Goal: Transaction & Acquisition: Purchase product/service

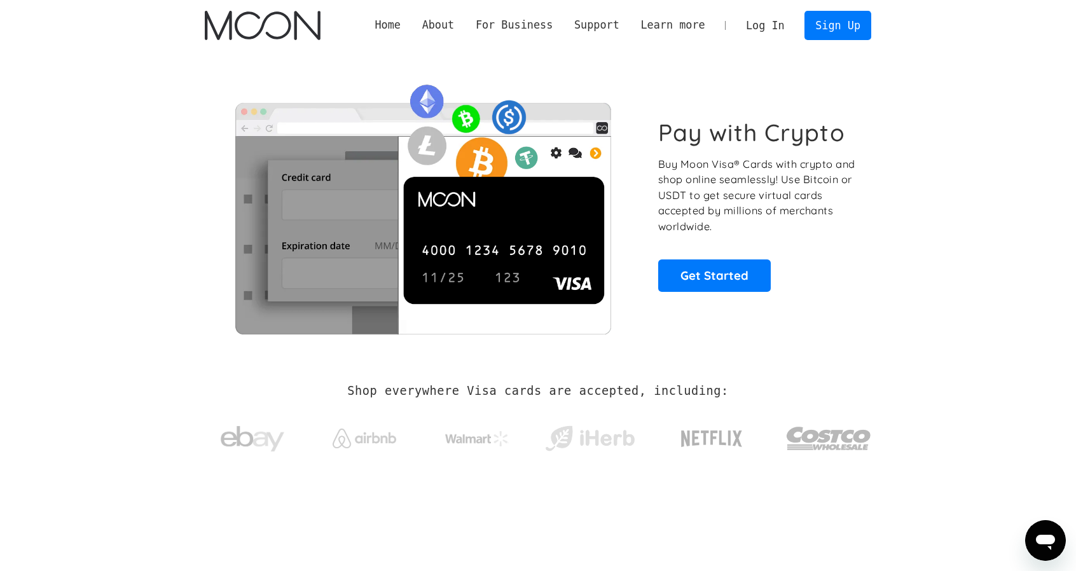
click at [889, 101] on div "Pay with Crypto Buy Moon Visa® Cards with crypto and shop online seamlessly! Us…" at bounding box center [538, 205] width 704 height 308
click at [780, 20] on link "Log In" at bounding box center [765, 25] width 60 height 28
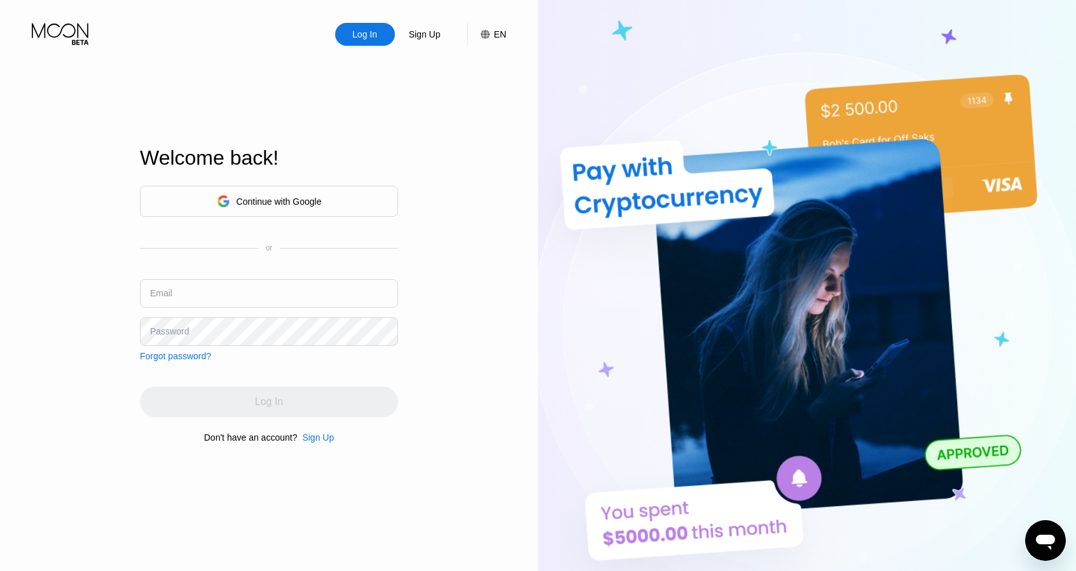
click at [221, 287] on input "text" at bounding box center [269, 293] width 258 height 29
paste input "[EMAIL_ADDRESS][DOMAIN_NAME]"
type input "[EMAIL_ADDRESS][DOMAIN_NAME]"
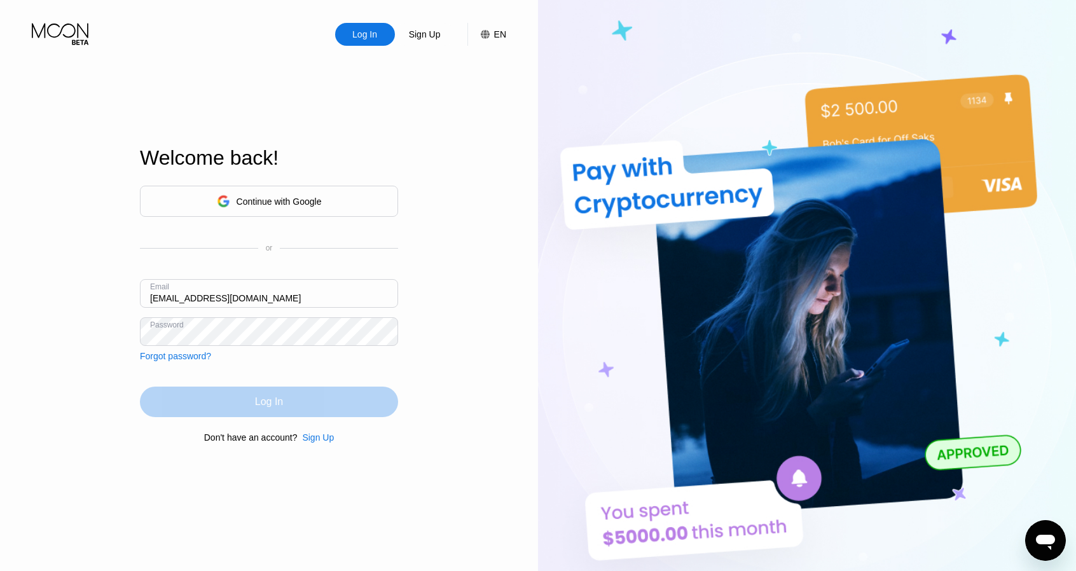
click at [256, 410] on div "Log In" at bounding box center [269, 402] width 258 height 31
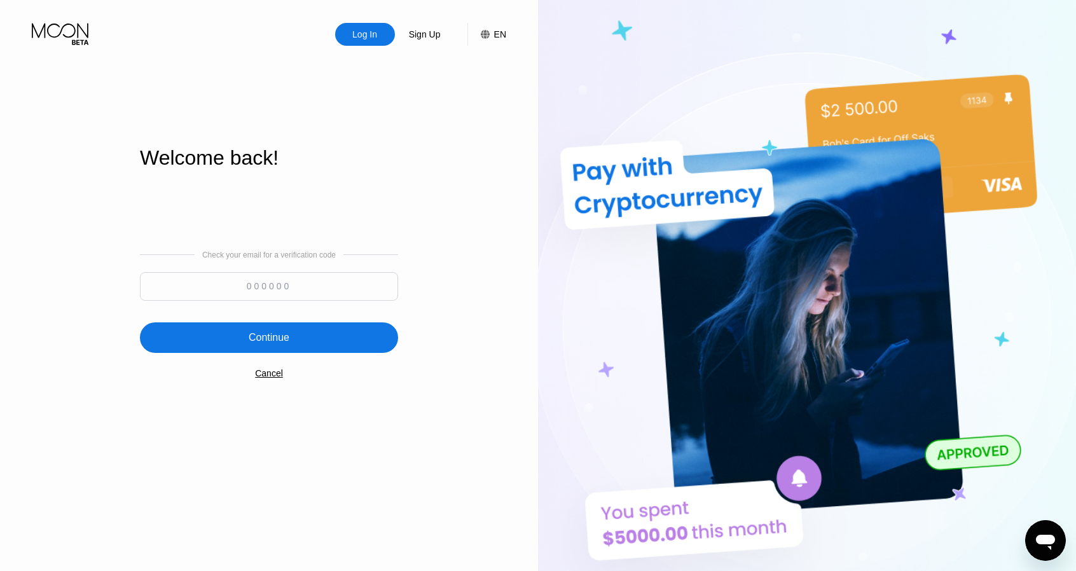
click at [254, 280] on input at bounding box center [269, 286] width 258 height 29
paste input "249210"
type input "249210"
click at [260, 326] on div "Continue" at bounding box center [269, 337] width 258 height 31
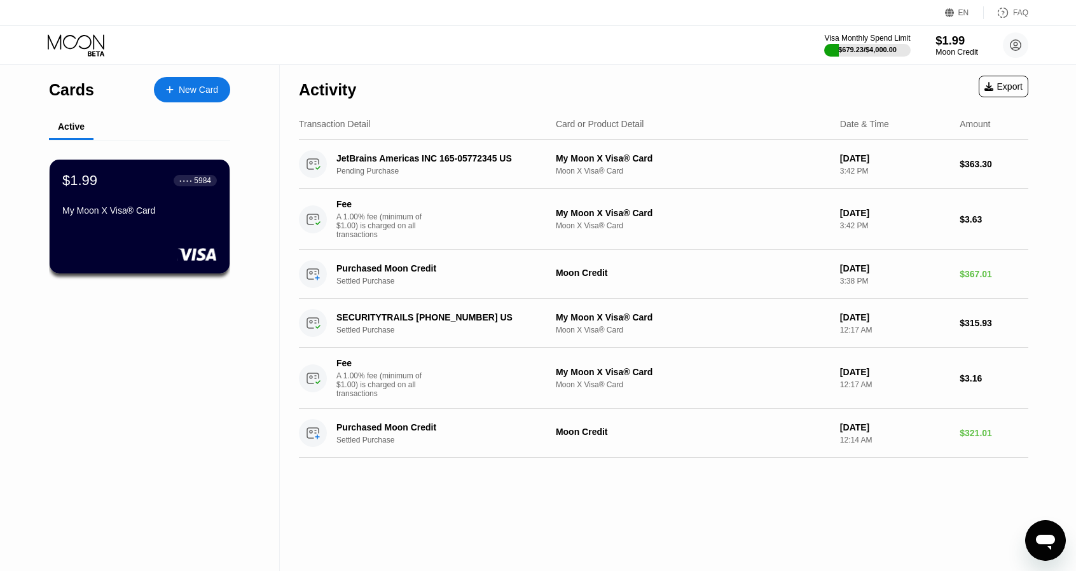
click at [954, 37] on div "$1.99" at bounding box center [956, 40] width 43 height 13
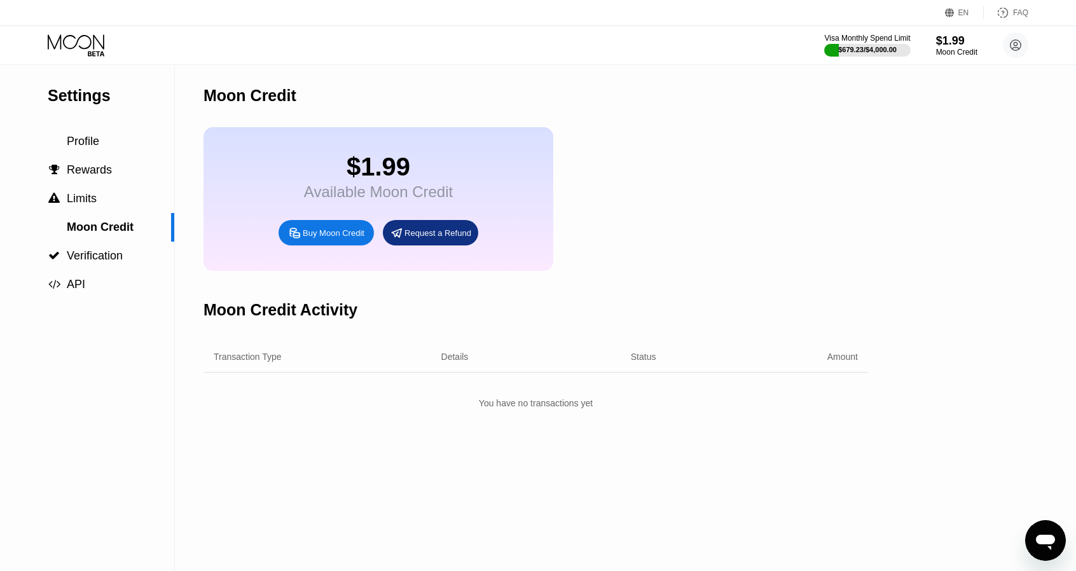
click at [332, 238] on div "Buy Moon Credit" at bounding box center [334, 233] width 62 height 11
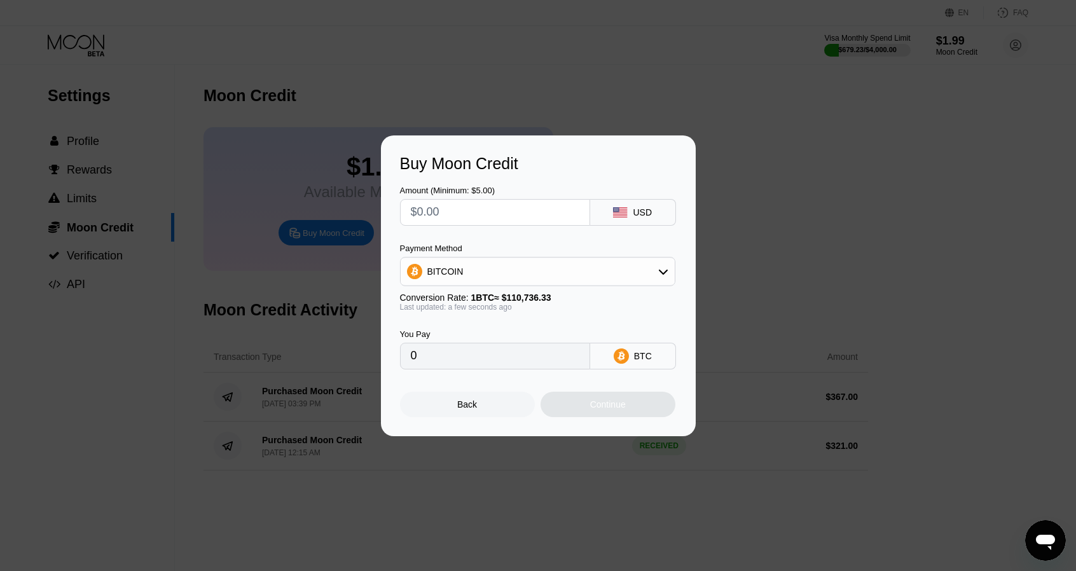
click at [464, 228] on div "Amount (Minimum: $5.00) USD Payment Method BITCOIN Conversion Rate: 1 BTC ≈ $11…" at bounding box center [538, 271] width 277 height 196
click at [460, 212] on input "text" at bounding box center [495, 212] width 168 height 25
paste input "$393"
type input "$393"
type input "0.00354898"
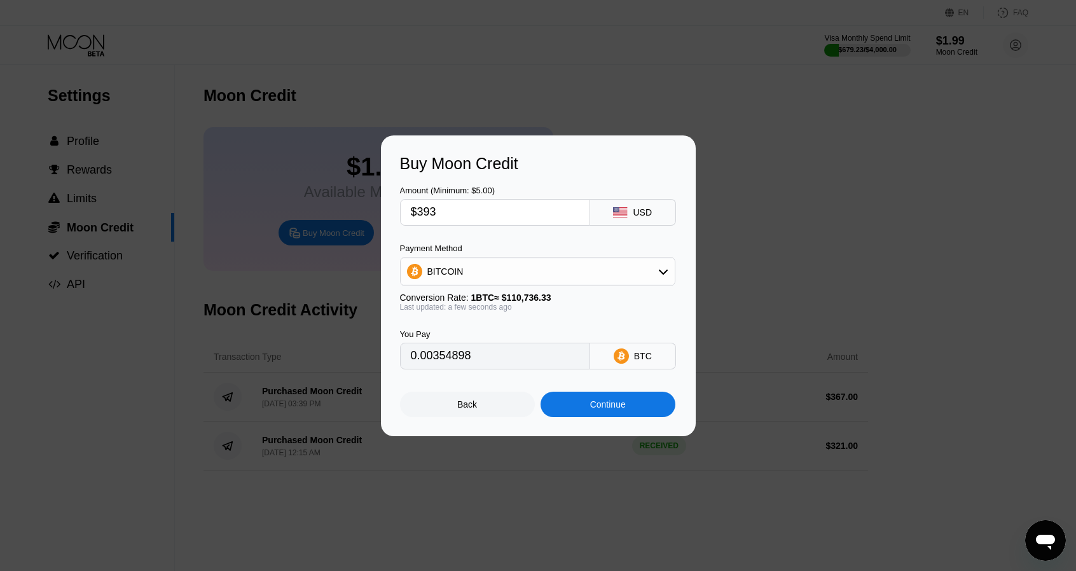
type input "$393"
click at [457, 257] on div "Payment Method BITCOIN" at bounding box center [537, 264] width 275 height 43
click at [458, 265] on div "BITCOIN" at bounding box center [538, 271] width 274 height 25
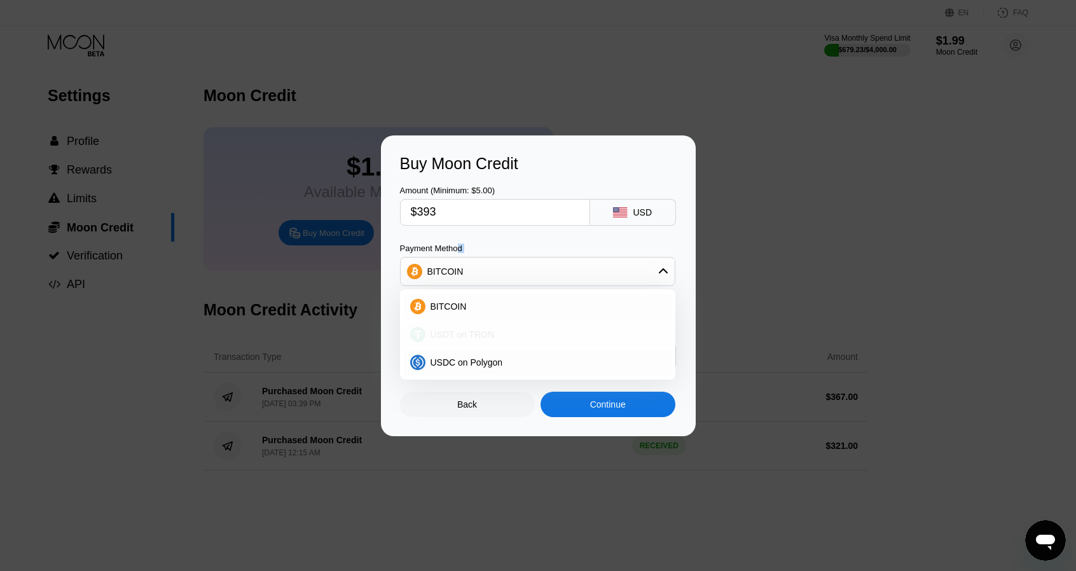
click at [457, 338] on span "USDT on TRON" at bounding box center [462, 334] width 64 height 10
type input "396.97"
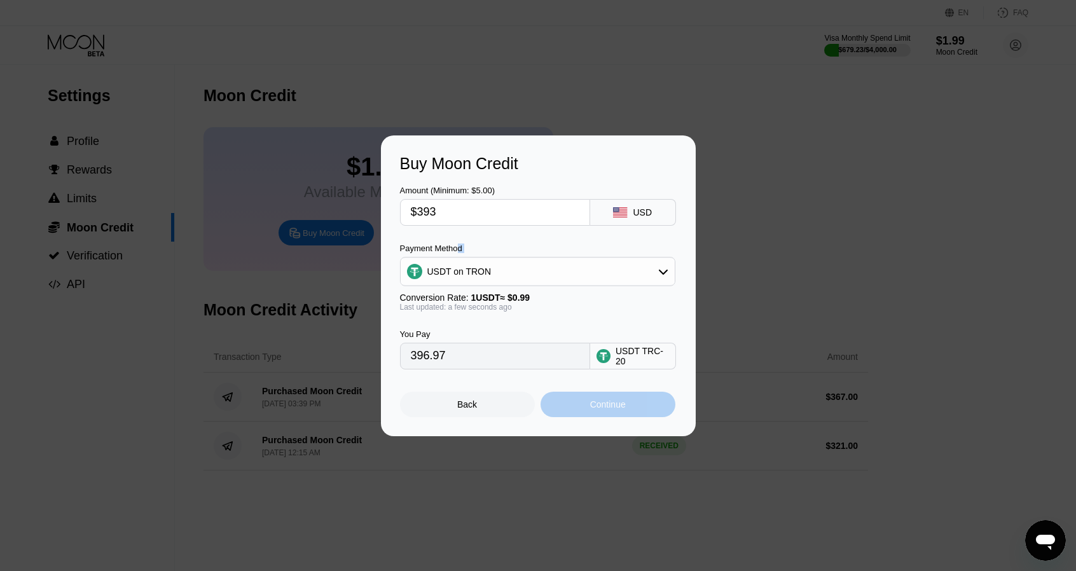
click at [577, 410] on div "Continue" at bounding box center [607, 404] width 135 height 25
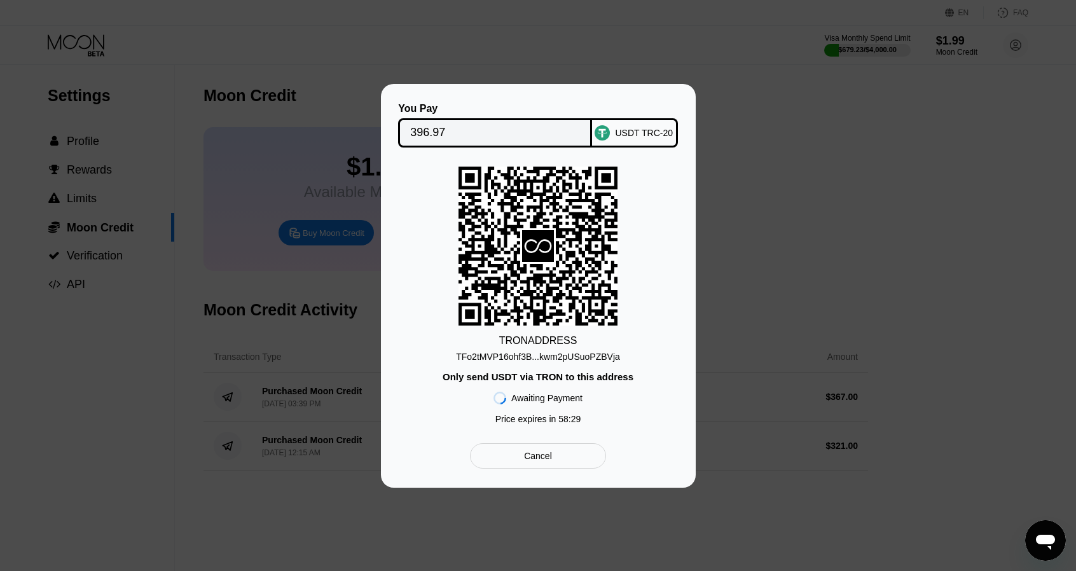
click at [525, 355] on div "TFo2tMVP16ohf3B...kwm2pUSuoPZBVja" at bounding box center [538, 357] width 164 height 10
click at [520, 128] on input "396.97" at bounding box center [495, 132] width 170 height 25
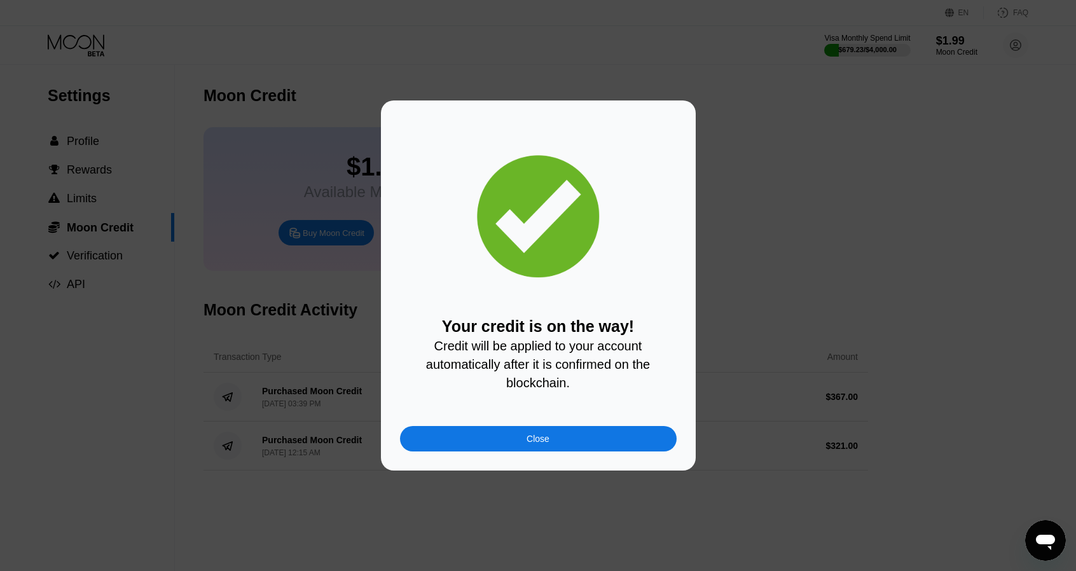
click at [509, 443] on div "Close" at bounding box center [538, 438] width 277 height 25
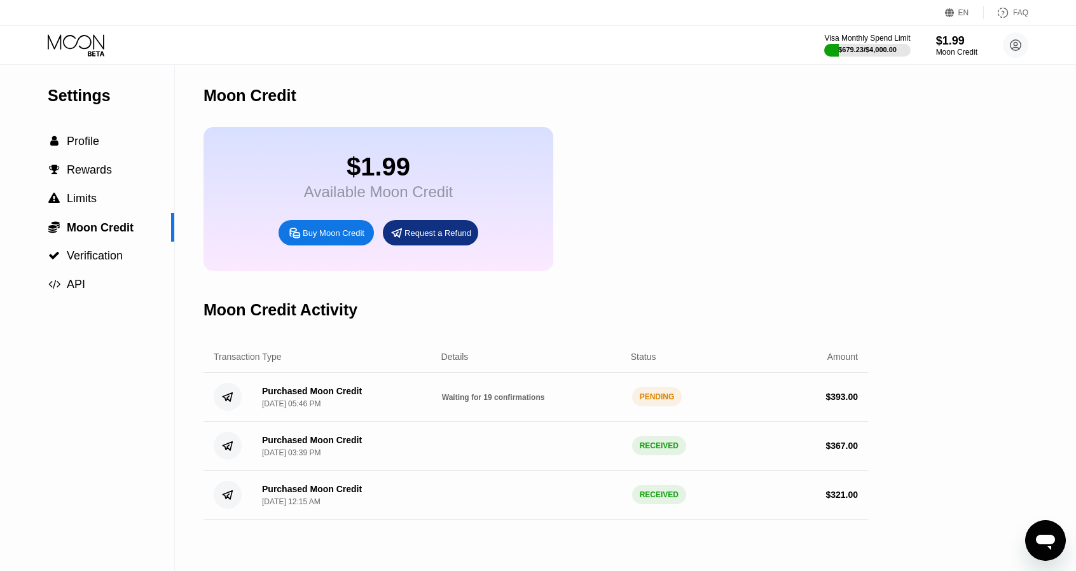
click at [85, 44] on icon at bounding box center [77, 45] width 59 height 22
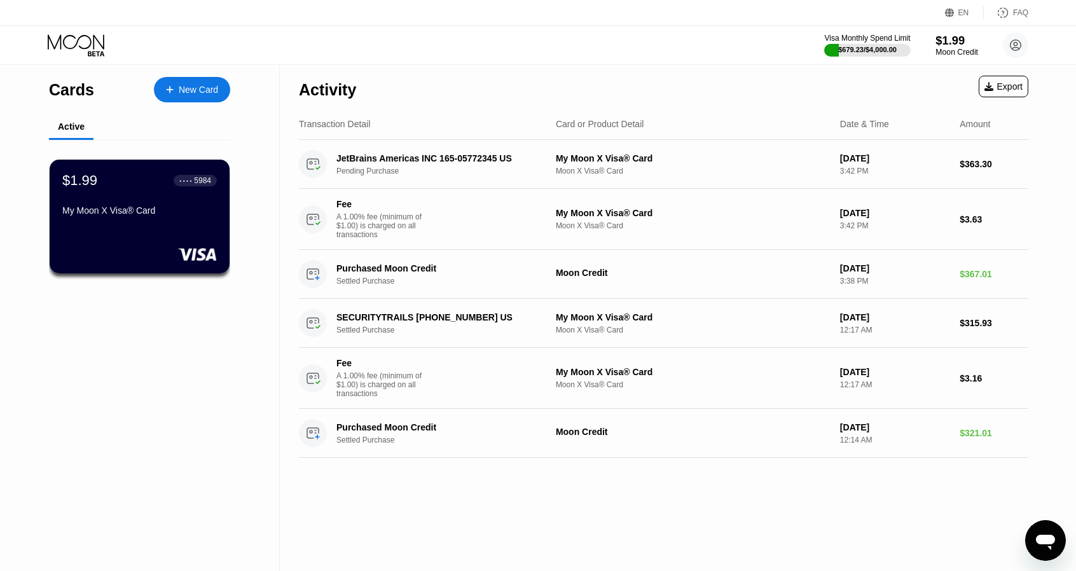
click at [953, 48] on div "Moon Credit" at bounding box center [956, 52] width 43 height 9
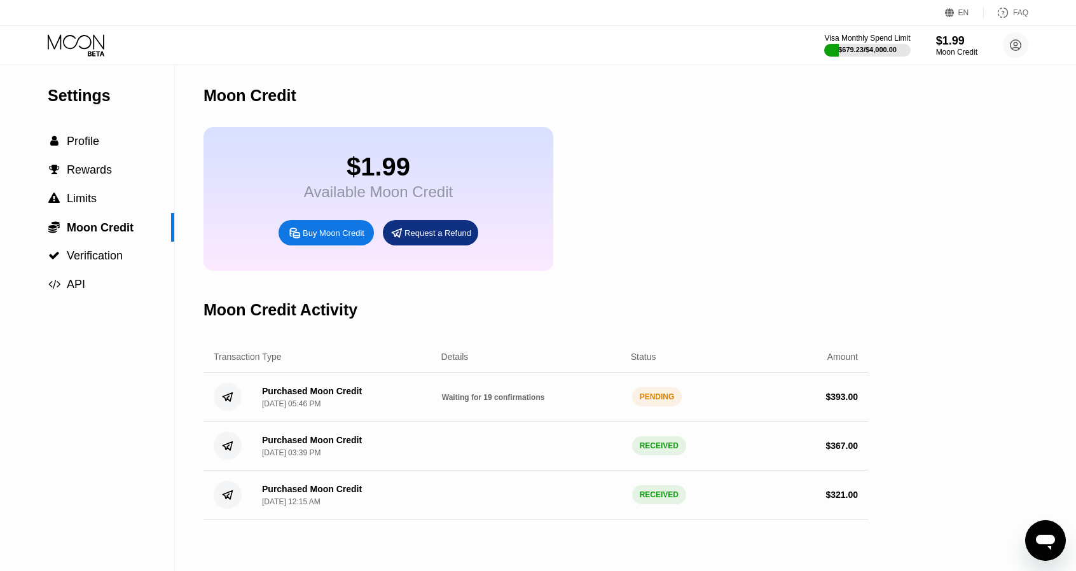
click at [95, 46] on icon at bounding box center [77, 45] width 59 height 22
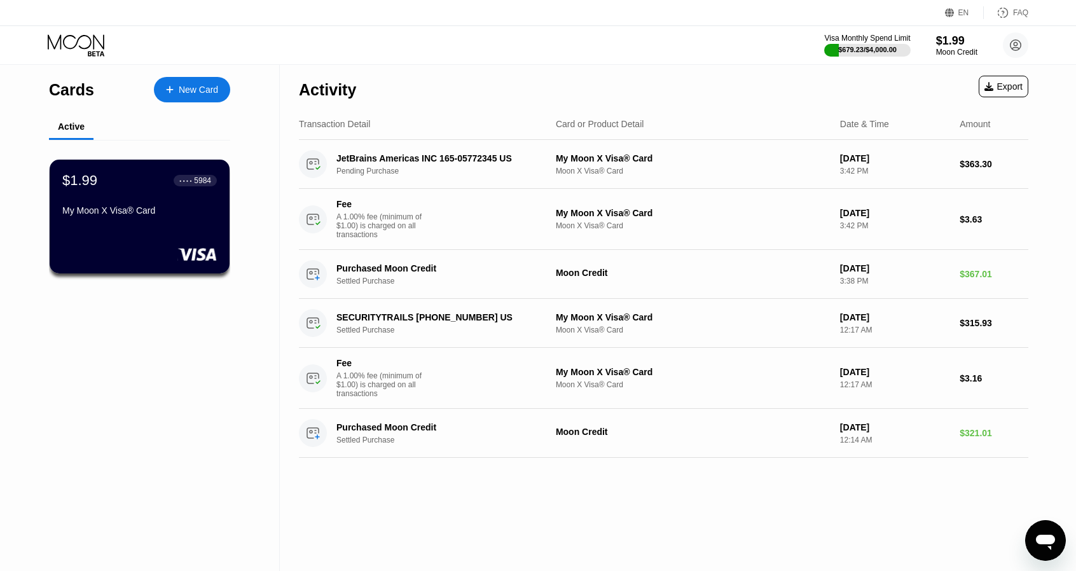
click at [955, 43] on div "$1.99" at bounding box center [956, 40] width 41 height 13
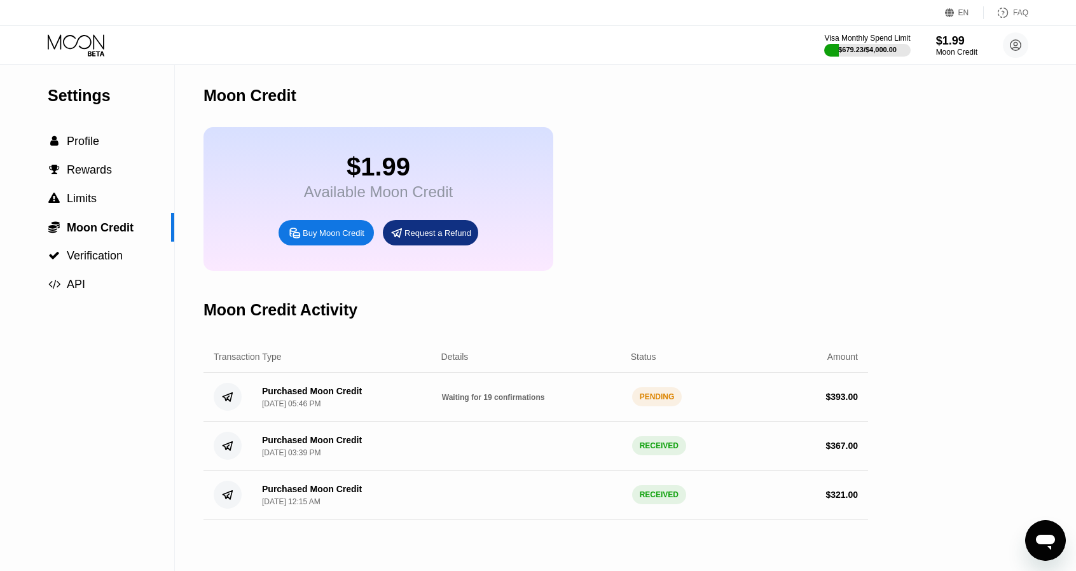
click at [81, 42] on icon at bounding box center [77, 45] width 59 height 22
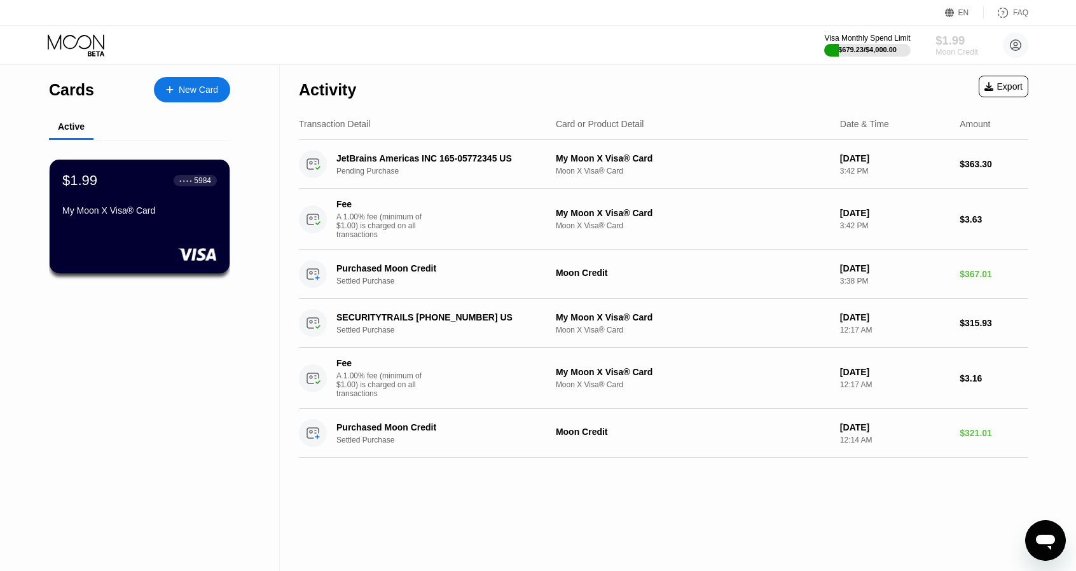
drag, startPoint x: 960, startPoint y: 46, endPoint x: 931, endPoint y: 78, distance: 43.2
click at [960, 46] on div "$1.99" at bounding box center [956, 40] width 43 height 13
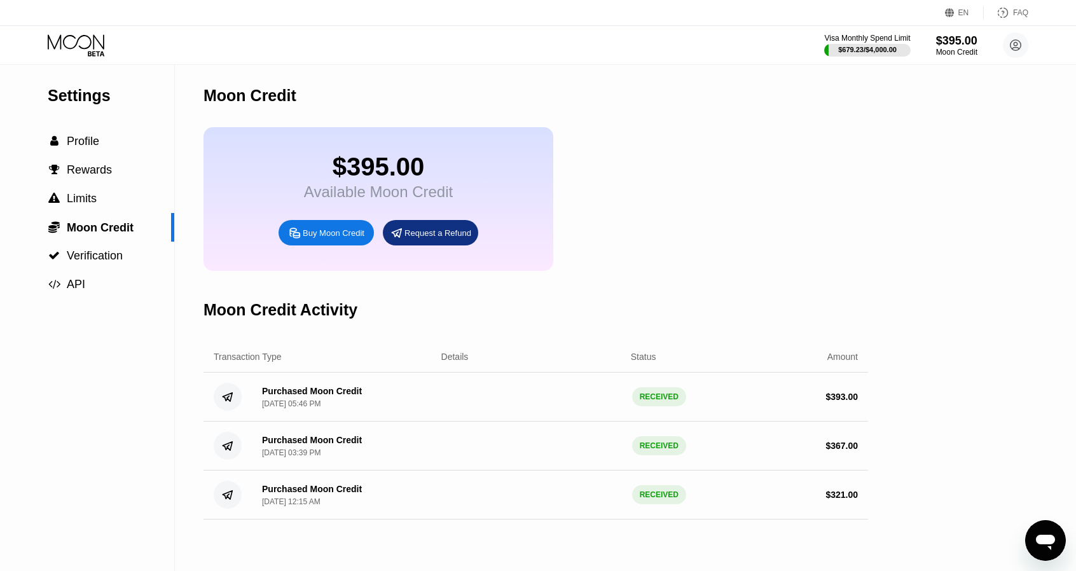
click at [100, 58] on div "Visa Monthly Spend Limit $679.23 / $4,000.00 $395.00 Moon Credit [EMAIL_ADDRESS…" at bounding box center [538, 45] width 1076 height 38
click at [93, 49] on icon at bounding box center [77, 45] width 59 height 22
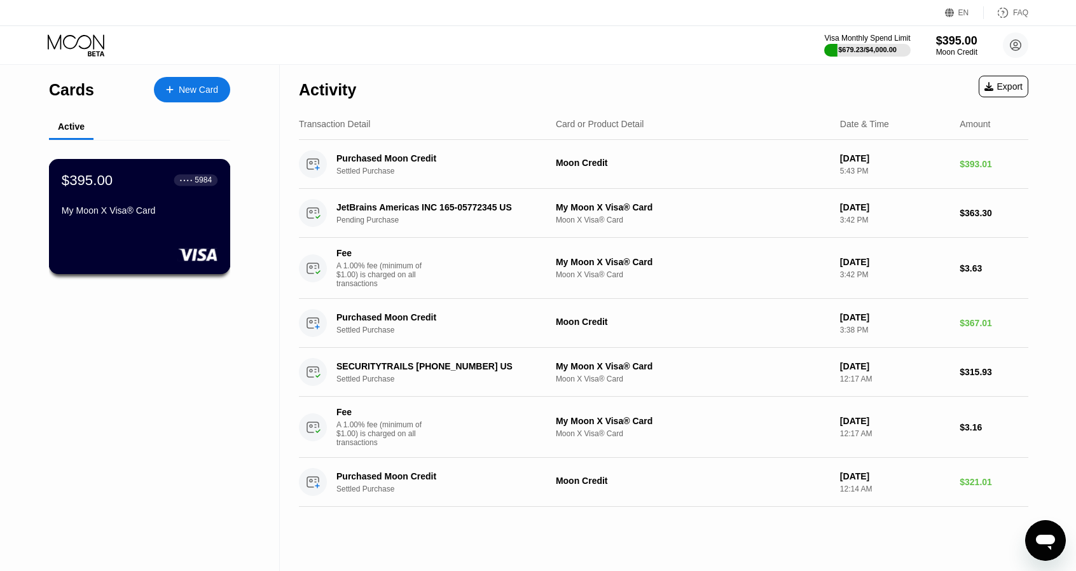
click at [183, 202] on div "$395.00 ● ● ● ● 5984 My Moon X Visa® Card" at bounding box center [140, 196] width 156 height 49
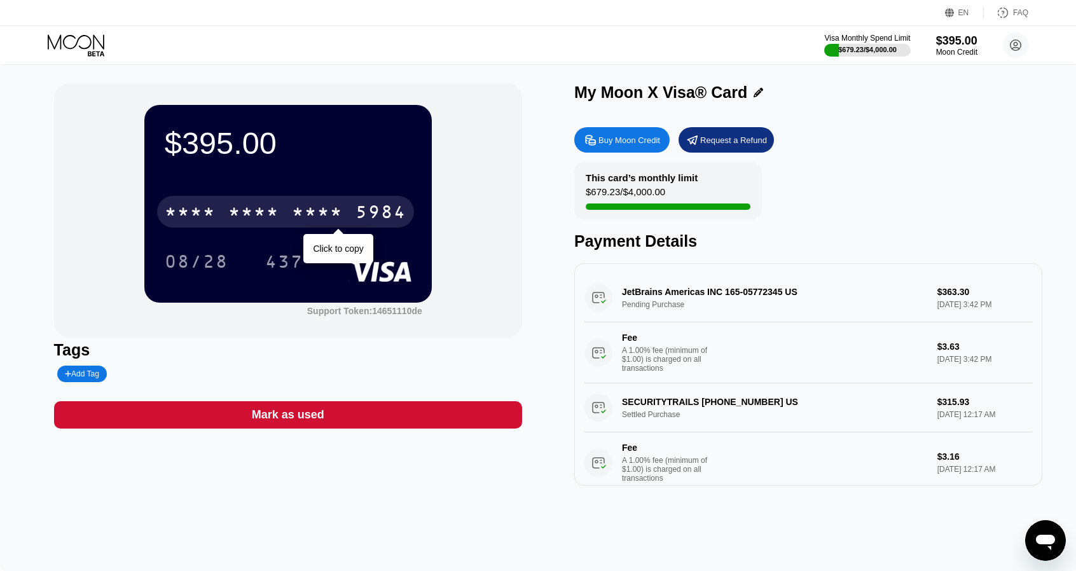
click at [331, 198] on div "* * * * * * * * * * * * 5984" at bounding box center [285, 212] width 257 height 32
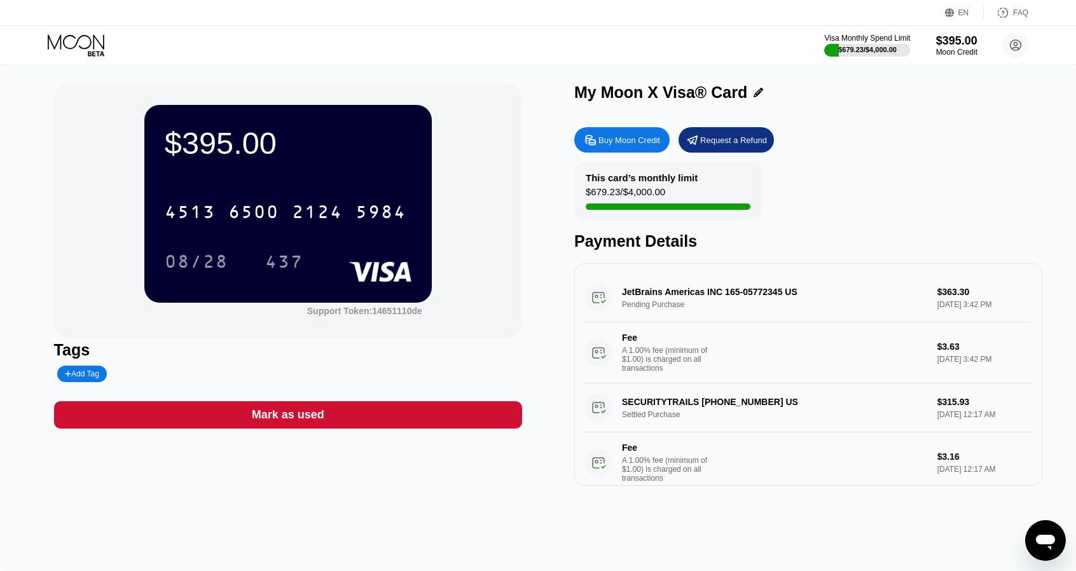
click at [272, 277] on div "437" at bounding box center [284, 261] width 57 height 32
